Goal: Transaction & Acquisition: Purchase product/service

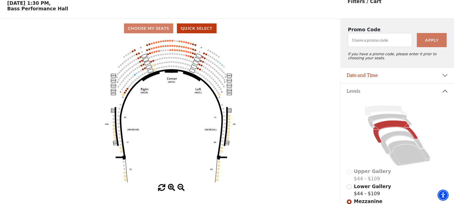
click at [7, 82] on div "Current Level Mezzanine Click on a level below to open the Select Your Own Seat…" at bounding box center [170, 114] width 341 height 153
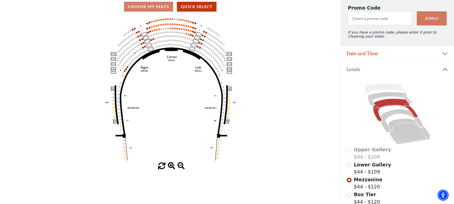
scroll to position [101, 0]
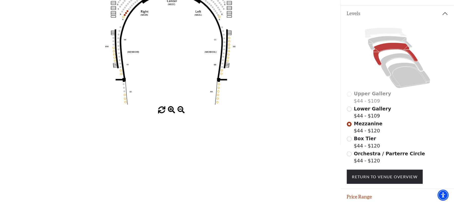
click at [171, 110] on span at bounding box center [171, 109] width 7 height 7
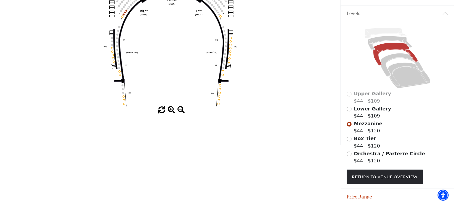
click at [171, 110] on span at bounding box center [171, 109] width 7 height 7
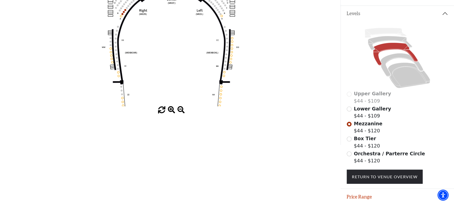
click at [171, 110] on span at bounding box center [171, 109] width 7 height 7
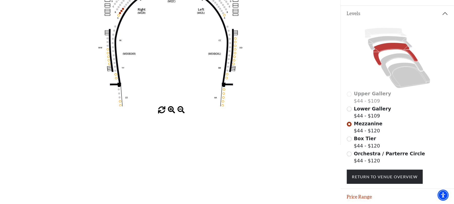
click at [171, 110] on span at bounding box center [171, 109] width 7 height 7
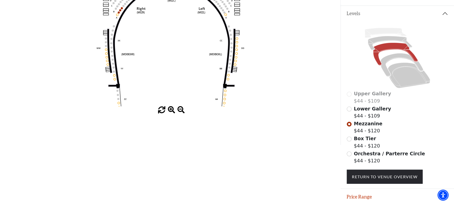
click at [171, 110] on span at bounding box center [171, 109] width 7 height 7
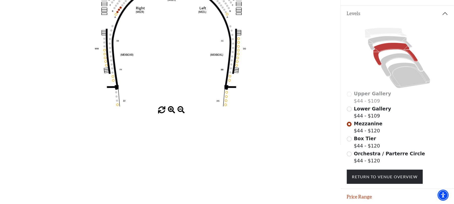
click at [171, 110] on span at bounding box center [171, 109] width 7 height 7
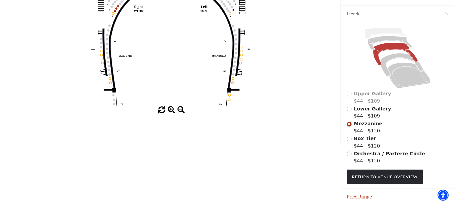
click at [171, 110] on span at bounding box center [171, 109] width 7 height 7
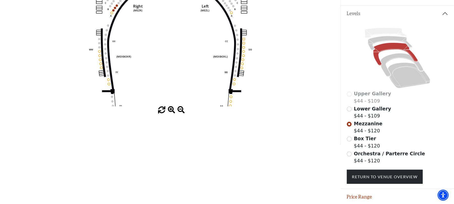
click at [171, 110] on span at bounding box center [171, 109] width 7 height 7
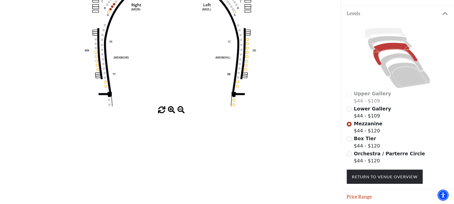
click at [171, 110] on span at bounding box center [171, 109] width 7 height 7
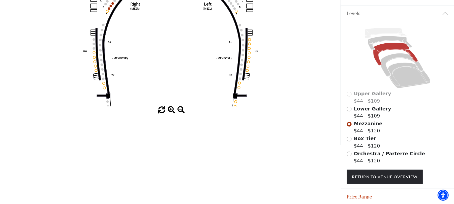
click at [171, 110] on span at bounding box center [171, 109] width 7 height 7
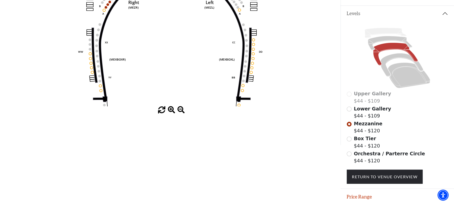
click at [171, 110] on span at bounding box center [171, 109] width 7 height 7
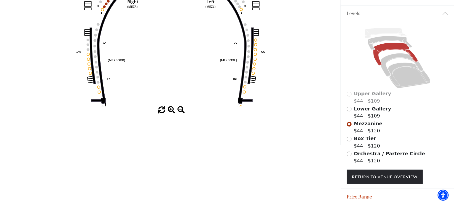
click at [171, 110] on span at bounding box center [171, 109] width 7 height 7
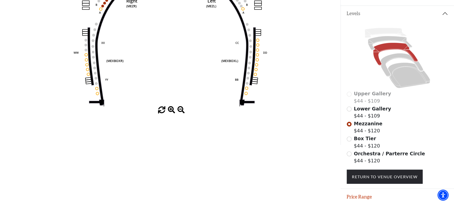
click at [171, 110] on span at bounding box center [171, 109] width 7 height 7
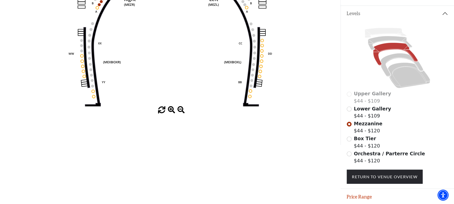
click at [171, 110] on span at bounding box center [171, 109] width 7 height 7
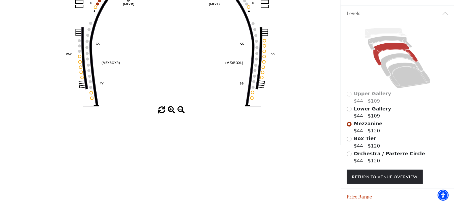
click at [171, 110] on span at bounding box center [171, 109] width 7 height 7
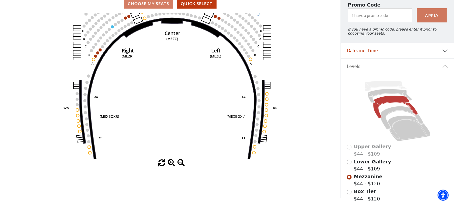
scroll to position [0, 0]
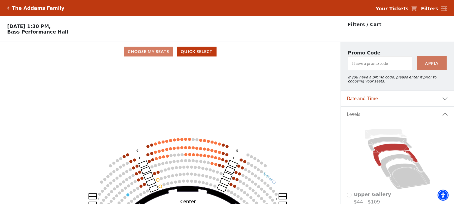
drag, startPoint x: 195, startPoint y: 76, endPoint x: 211, endPoint y: 196, distance: 121.3
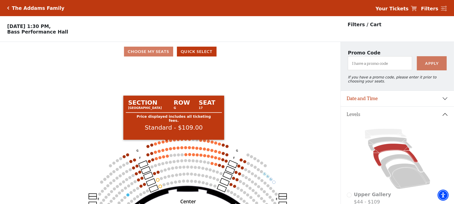
click at [167, 143] on circle at bounding box center [166, 141] width 3 height 3
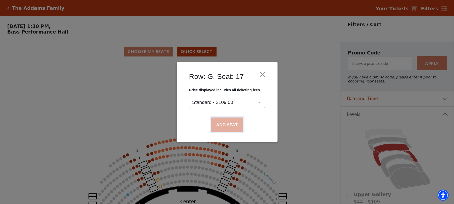
click at [219, 124] on button "Add Seat" at bounding box center [227, 125] width 32 height 14
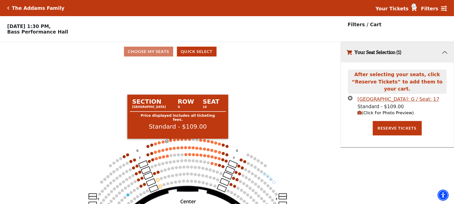
click at [171, 142] on circle at bounding box center [170, 140] width 3 height 3
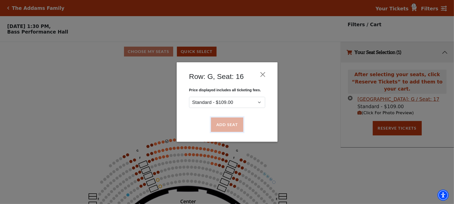
click at [214, 124] on button "Add Seat" at bounding box center [227, 125] width 32 height 14
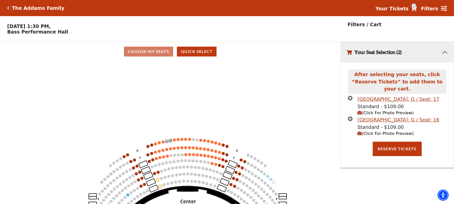
click at [174, 141] on circle at bounding box center [174, 139] width 3 height 3
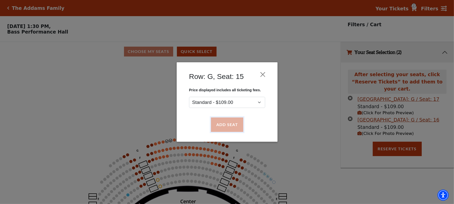
click at [219, 129] on button "Add Seat" at bounding box center [227, 125] width 32 height 14
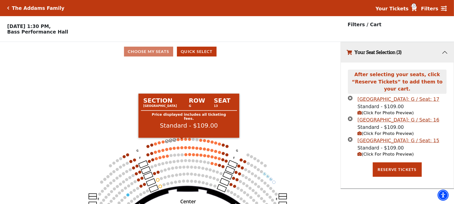
click at [180, 141] on circle at bounding box center [178, 139] width 3 height 3
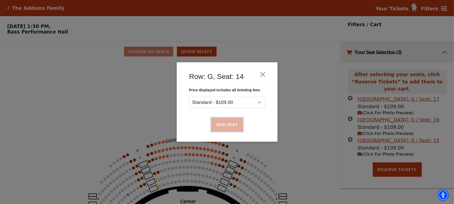
click at [218, 131] on button "Add Seat" at bounding box center [227, 125] width 32 height 14
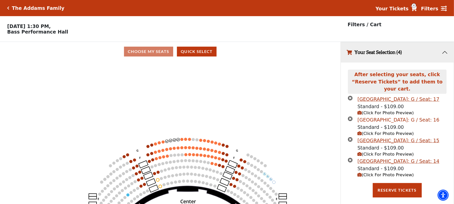
scroll to position [12, 0]
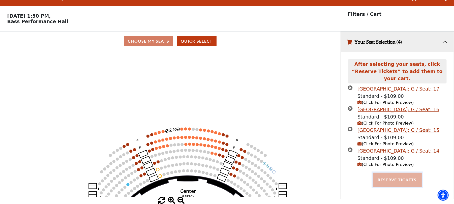
click at [383, 175] on button "Reserve Tickets" at bounding box center [397, 180] width 49 height 14
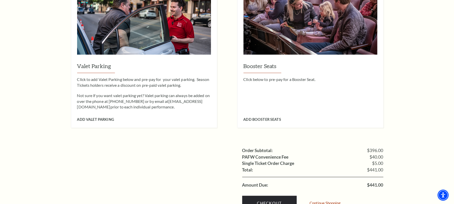
scroll to position [504, 0]
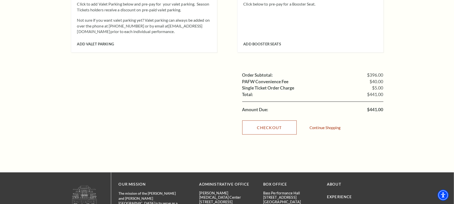
click at [261, 123] on link "Checkout" at bounding box center [269, 128] width 54 height 14
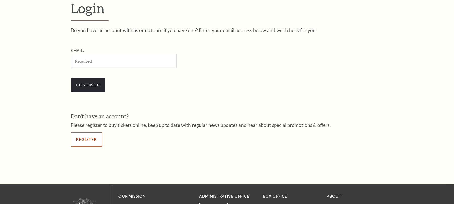
click at [89, 141] on link "Register" at bounding box center [86, 139] width 31 height 14
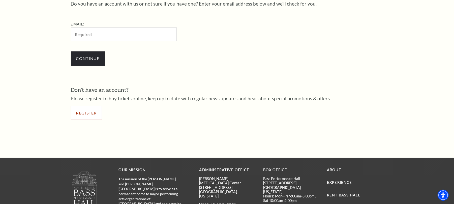
scroll to position [197, 0]
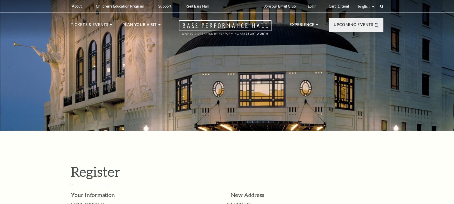
select select "1"
select select "TX"
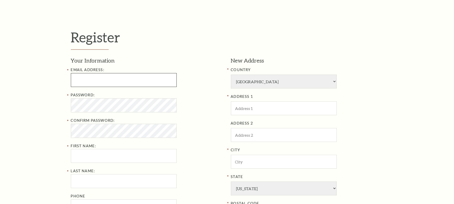
click at [118, 76] on input "text" at bounding box center [124, 80] width 106 height 14
type input "beherarashmi@stellardataenrety.com"
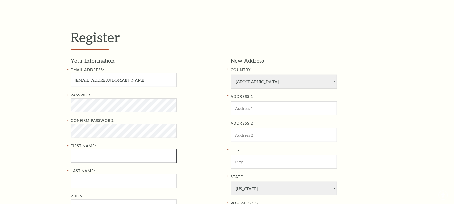
type input "Rashmita"
type input "Behera"
type input "7978851094"
type input "usa"
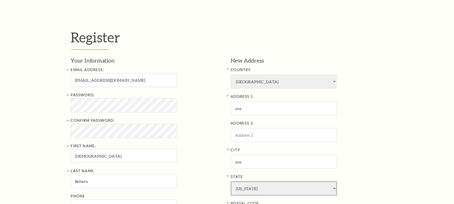
select select "DC"
type input "10001"
type input "797-885-1094"
drag, startPoint x: 103, startPoint y: 80, endPoint x: 135, endPoint y: 88, distance: 32.5
click at [135, 88] on div "Email Address: beherarashmi@stellardataenrety.com Password: Confirm Password: F…" at bounding box center [147, 140] width 153 height 146
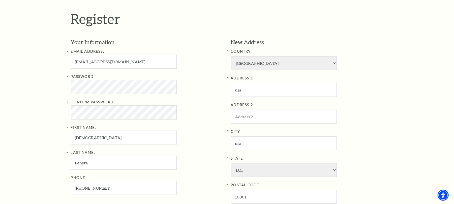
scroll to position [168, 0]
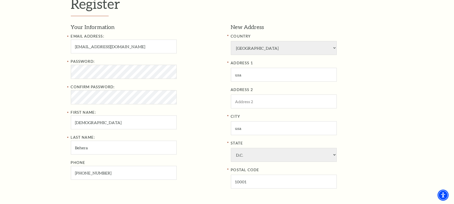
type input "beherarashmi757@gmail.com"
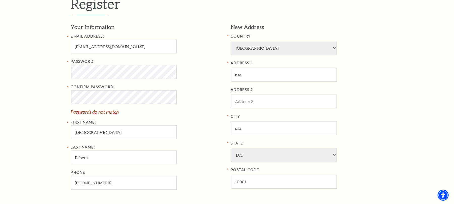
click at [247, 40] on div "COUNTRY Afghanistan Albania Algeria Andorra Angola Antigua and Barbuda Argentin…" at bounding box center [307, 44] width 153 height 22
click at [248, 42] on select "Afghanistan Albania Algeria Andorra Angola Antigua and Barbuda Argentina Aruba …" at bounding box center [284, 48] width 106 height 14
click at [249, 50] on select "Afghanistan Albania Algeria Andorra Angola Antigua and Barbuda Argentina Aruba …" at bounding box center [284, 48] width 106 height 14
select select "218"
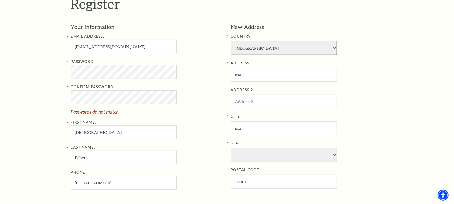
select select
click at [249, 49] on select "Afghanistan Albania Algeria Andorra Angola Antigua and Barbuda Argentina Aruba …" at bounding box center [284, 48] width 106 height 14
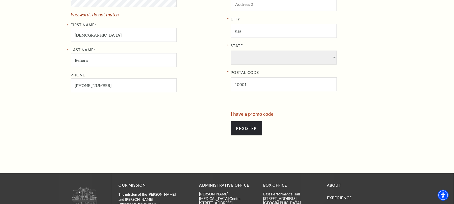
scroll to position [269, 0]
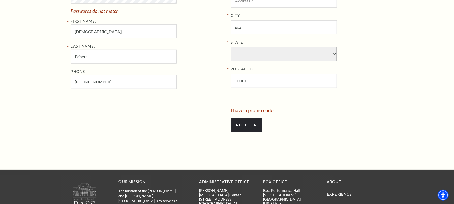
click at [248, 52] on select "State" at bounding box center [284, 54] width 106 height 14
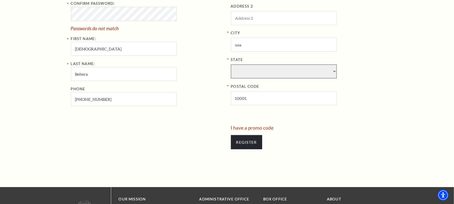
scroll to position [235, 0]
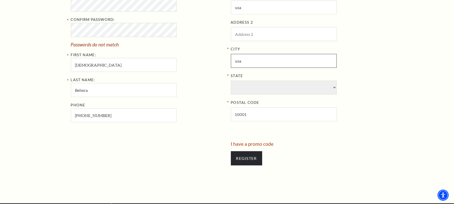
click at [251, 62] on input "usa" at bounding box center [284, 61] width 106 height 14
paste input "Fort Worth"
type input "Fort Worth"
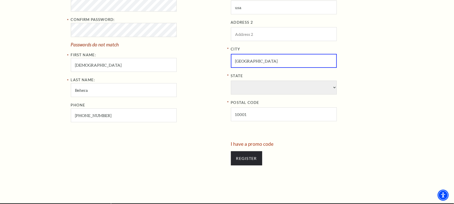
click at [265, 77] on label "State" at bounding box center [307, 76] width 153 height 6
click at [265, 81] on select "State" at bounding box center [284, 88] width 106 height 14
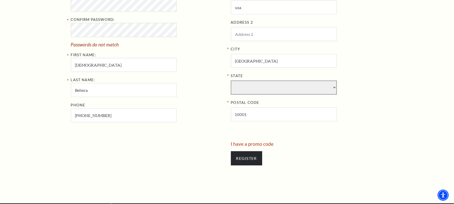
click at [261, 93] on select "State" at bounding box center [284, 88] width 106 height 14
click at [257, 90] on select "State" at bounding box center [284, 88] width 106 height 14
click at [334, 85] on select "State" at bounding box center [284, 88] width 106 height 14
drag, startPoint x: 325, startPoint y: 92, endPoint x: 311, endPoint y: 89, distance: 14.7
click at [325, 92] on select "State" at bounding box center [284, 88] width 106 height 14
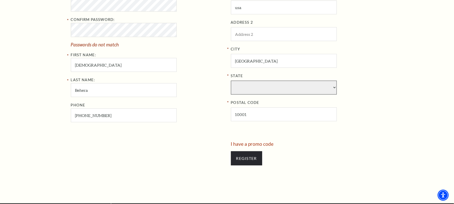
drag, startPoint x: 291, startPoint y: 89, endPoint x: 272, endPoint y: 85, distance: 19.5
click at [286, 88] on select "State" at bounding box center [284, 88] width 106 height 14
click at [272, 85] on select "State" at bounding box center [284, 88] width 106 height 14
click at [270, 84] on select "State" at bounding box center [284, 88] width 106 height 14
click at [261, 84] on select "State" at bounding box center [284, 88] width 106 height 14
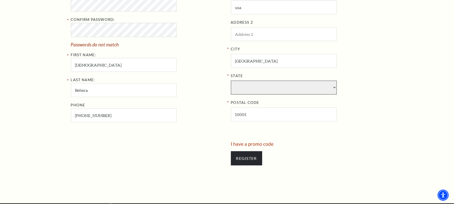
drag, startPoint x: 258, startPoint y: 84, endPoint x: 249, endPoint y: 104, distance: 22.6
click at [258, 84] on select "State" at bounding box center [284, 88] width 106 height 14
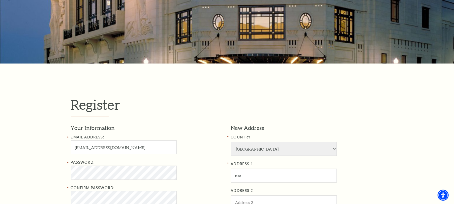
scroll to position [0, 0]
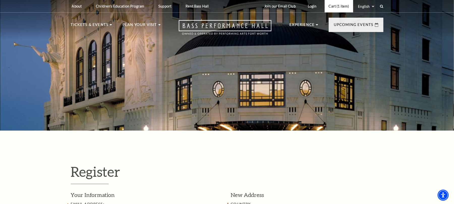
click at [340, 7] on link "Cart (1 item)" at bounding box center [339, 6] width 28 height 12
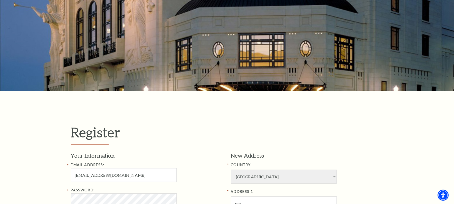
scroll to position [134, 0]
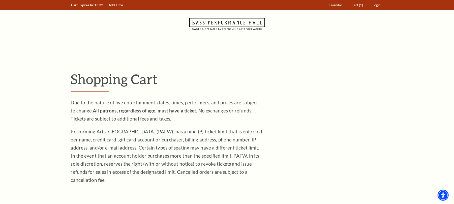
scroll to position [202, 0]
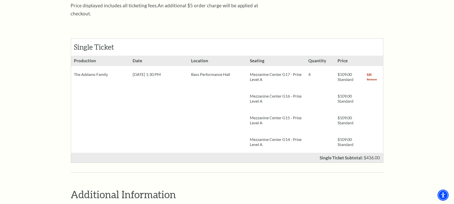
click at [373, 77] on link "Remove" at bounding box center [372, 79] width 10 height 5
